Goal: Information Seeking & Learning: Learn about a topic

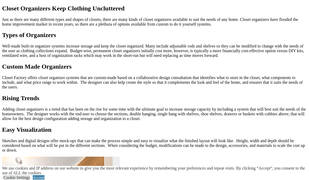
scroll to position [495, 0]
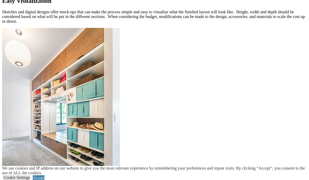
click at [44, 180] on link "Accept" at bounding box center [39, 178] width 12 height 4
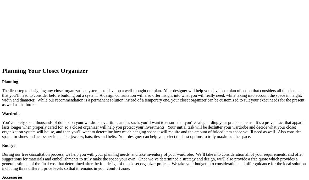
scroll to position [741, 0]
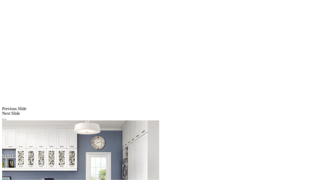
scroll to position [388, 0]
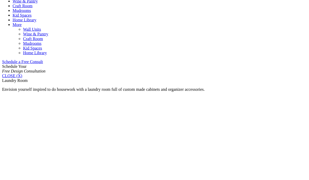
scroll to position [292, 0]
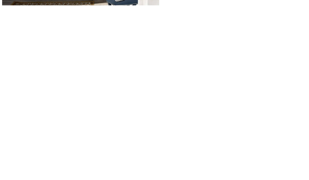
scroll to position [608, 0]
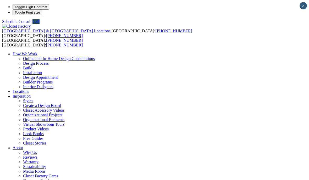
scroll to position [0, 0]
